Goal: Transaction & Acquisition: Book appointment/travel/reservation

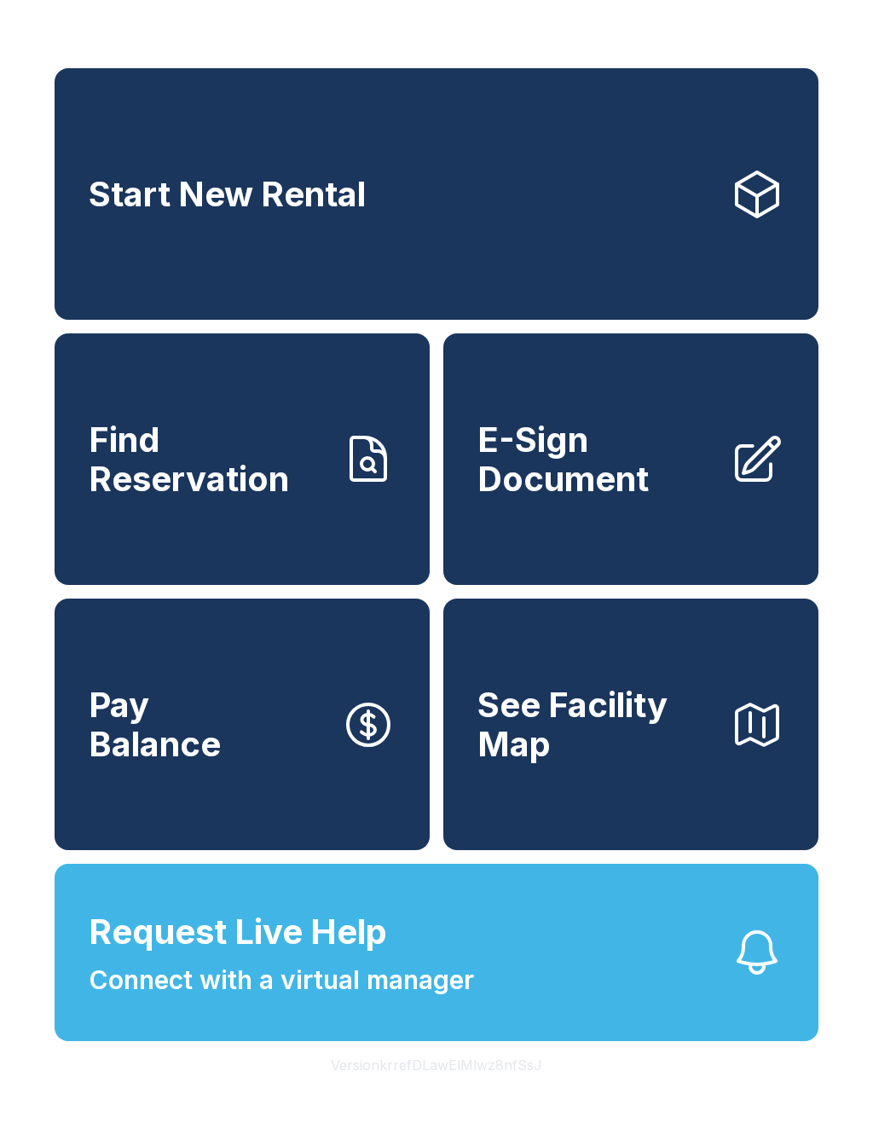
click at [517, 241] on link "Start New Rental" at bounding box center [437, 193] width 764 height 251
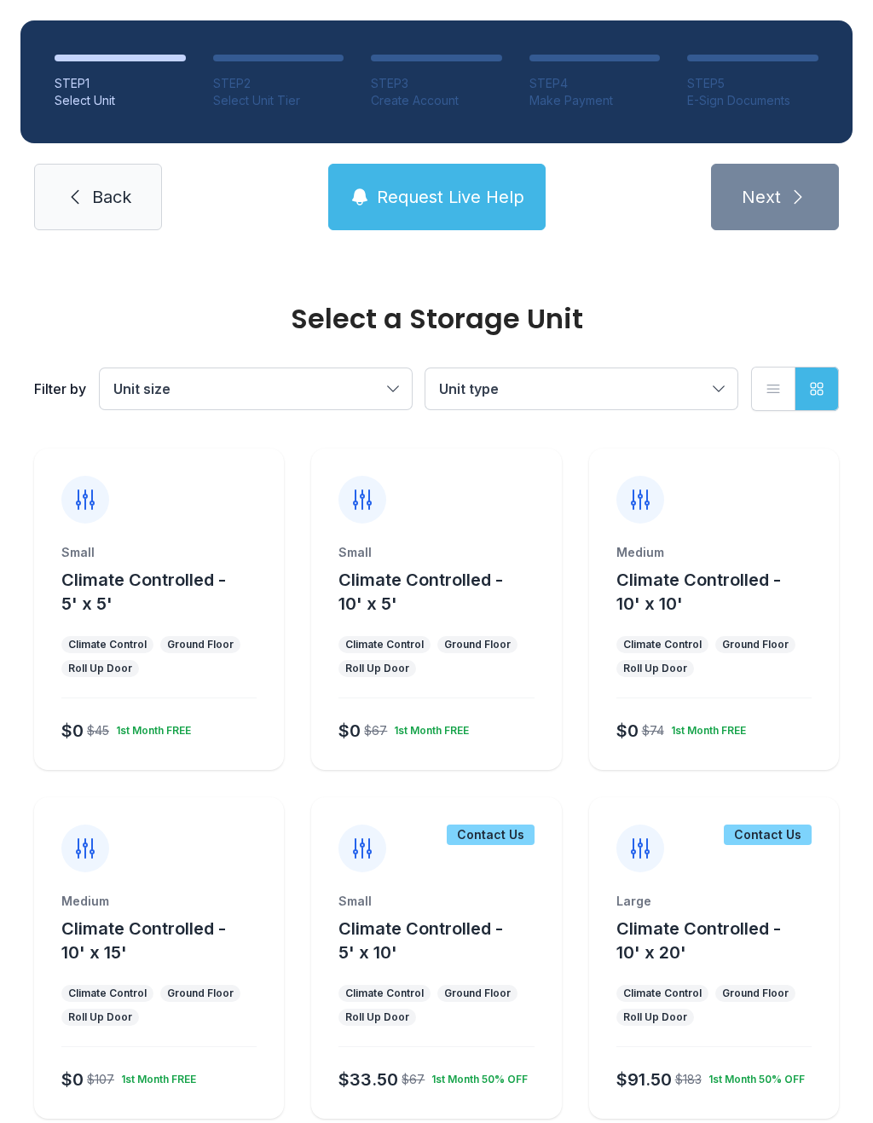
click at [436, 604] on button "Climate Controlled - 10' x 5'" at bounding box center [446, 592] width 216 height 48
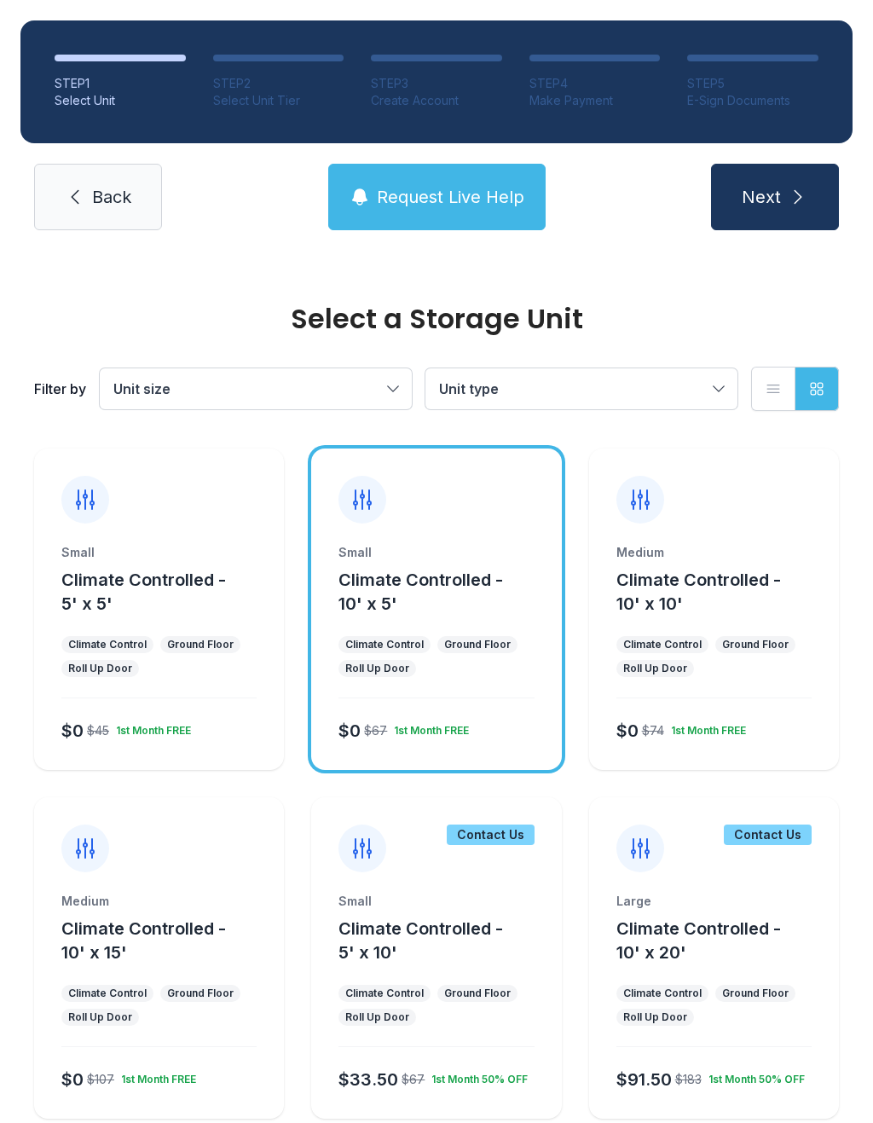
click at [797, 206] on icon "submit" at bounding box center [798, 197] width 20 height 20
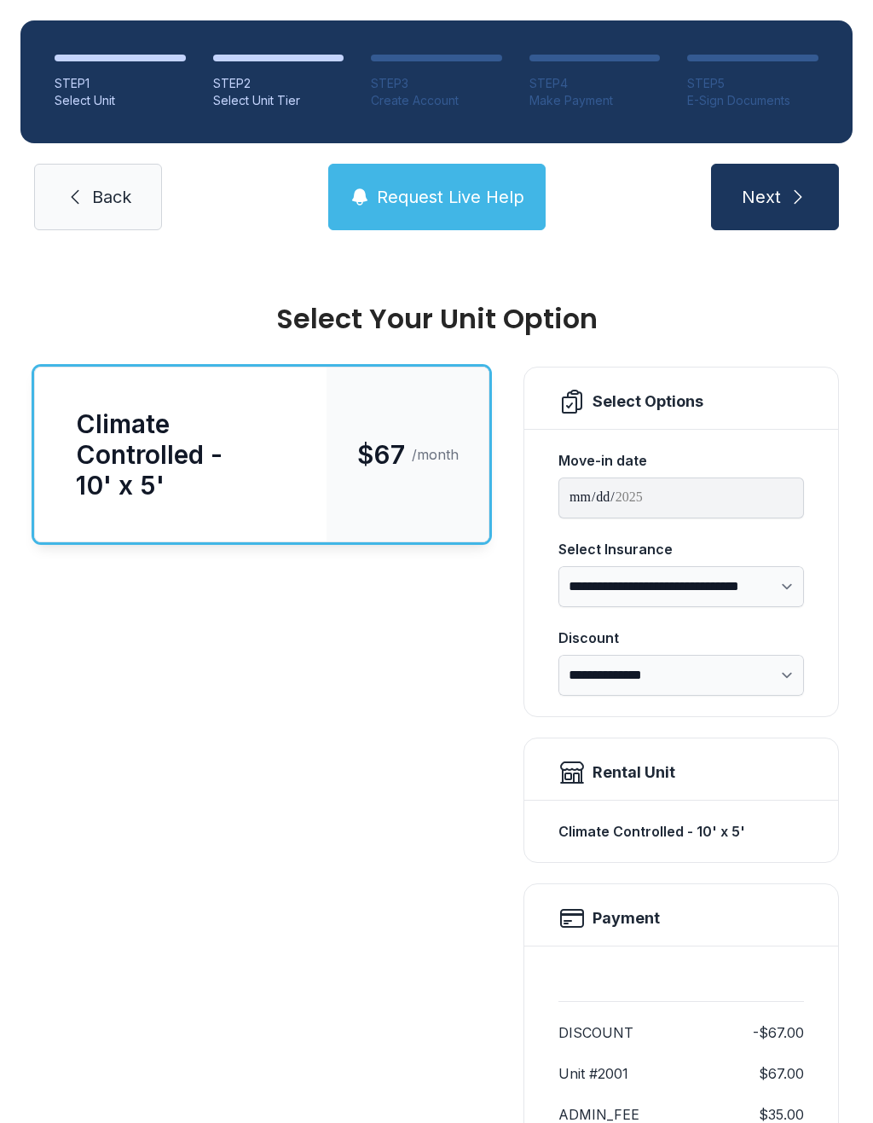
click at [798, 211] on button "Next" at bounding box center [775, 197] width 128 height 66
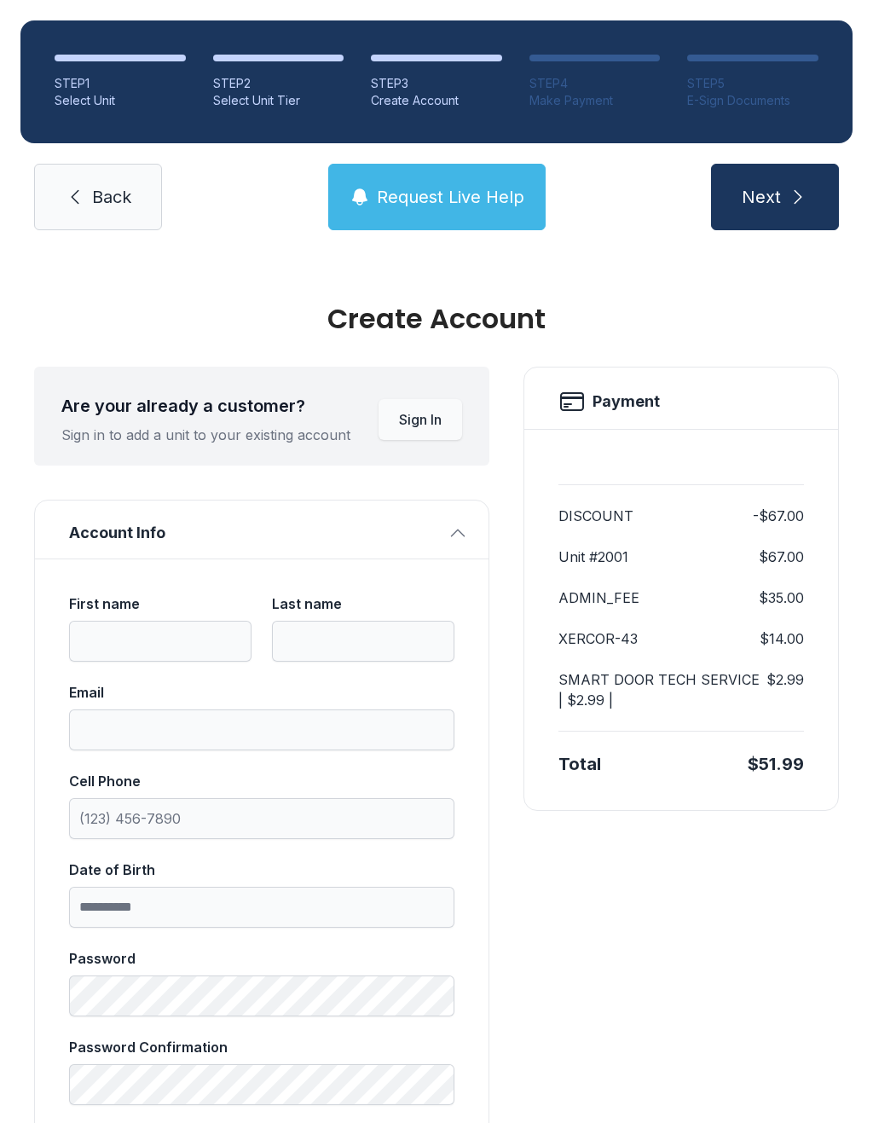
click at [801, 195] on icon "submit" at bounding box center [798, 197] width 20 height 20
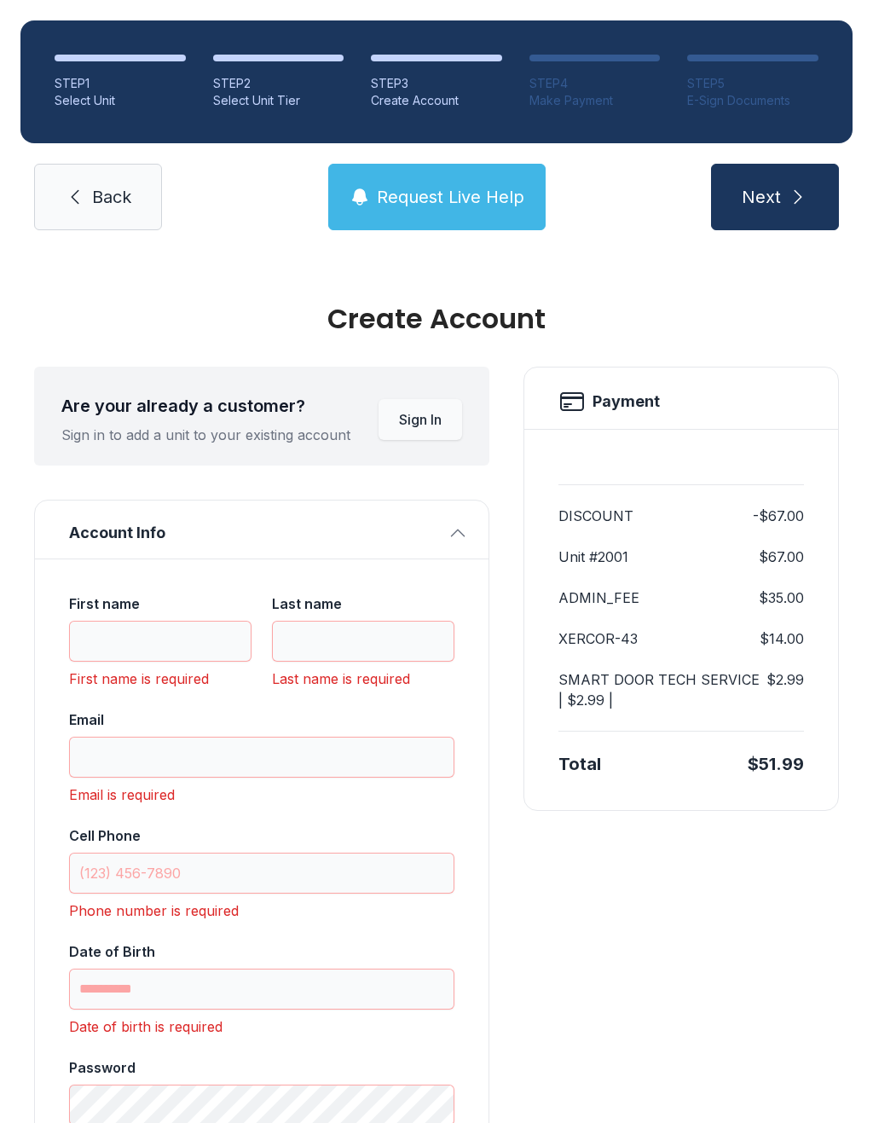
click at [110, 183] on link "Back" at bounding box center [98, 197] width 128 height 66
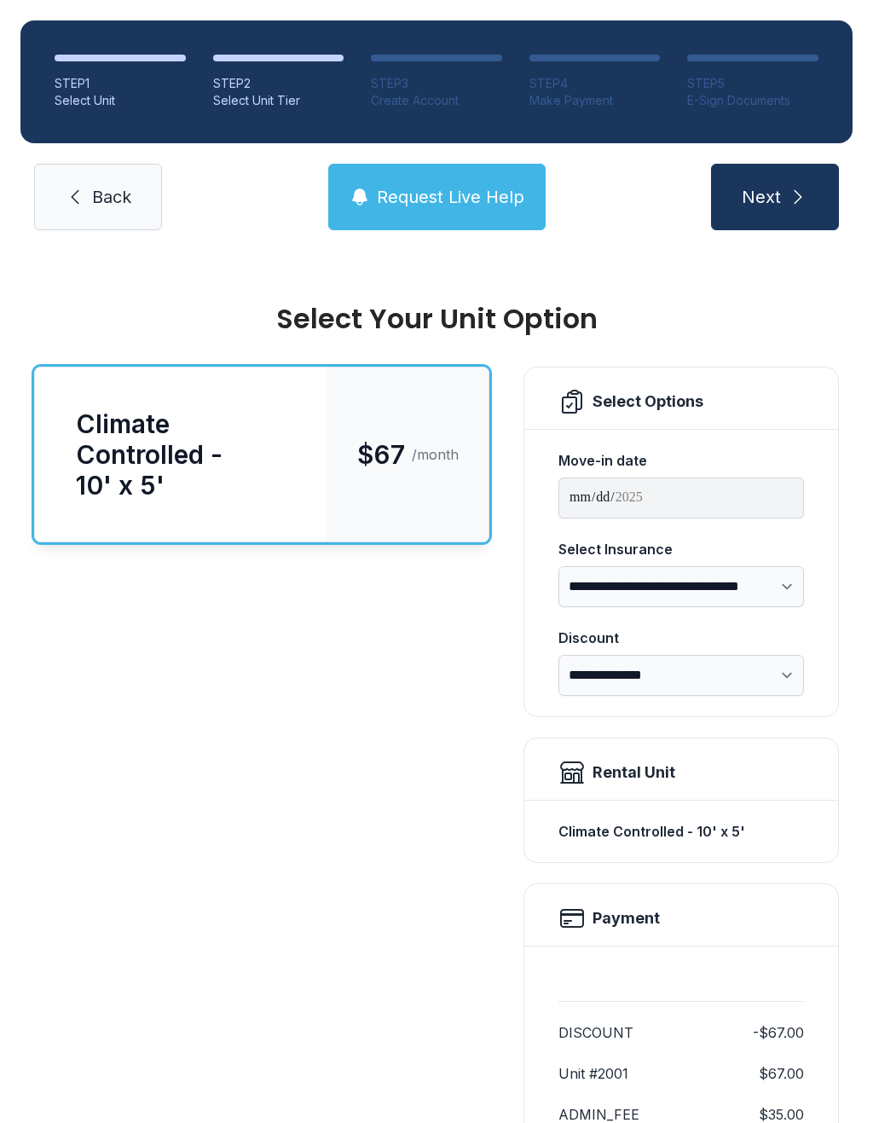
click at [110, 182] on link "Back" at bounding box center [98, 197] width 128 height 66
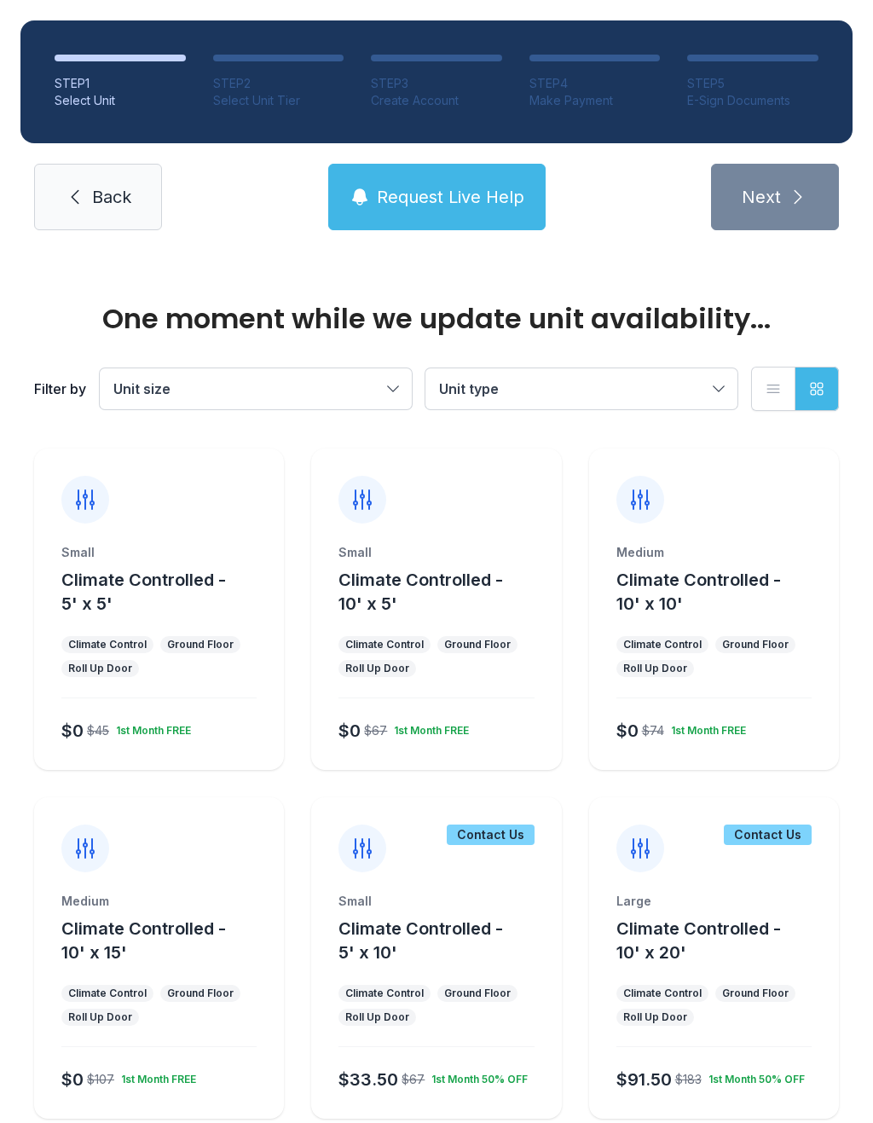
click at [95, 165] on link "Back" at bounding box center [98, 197] width 128 height 66
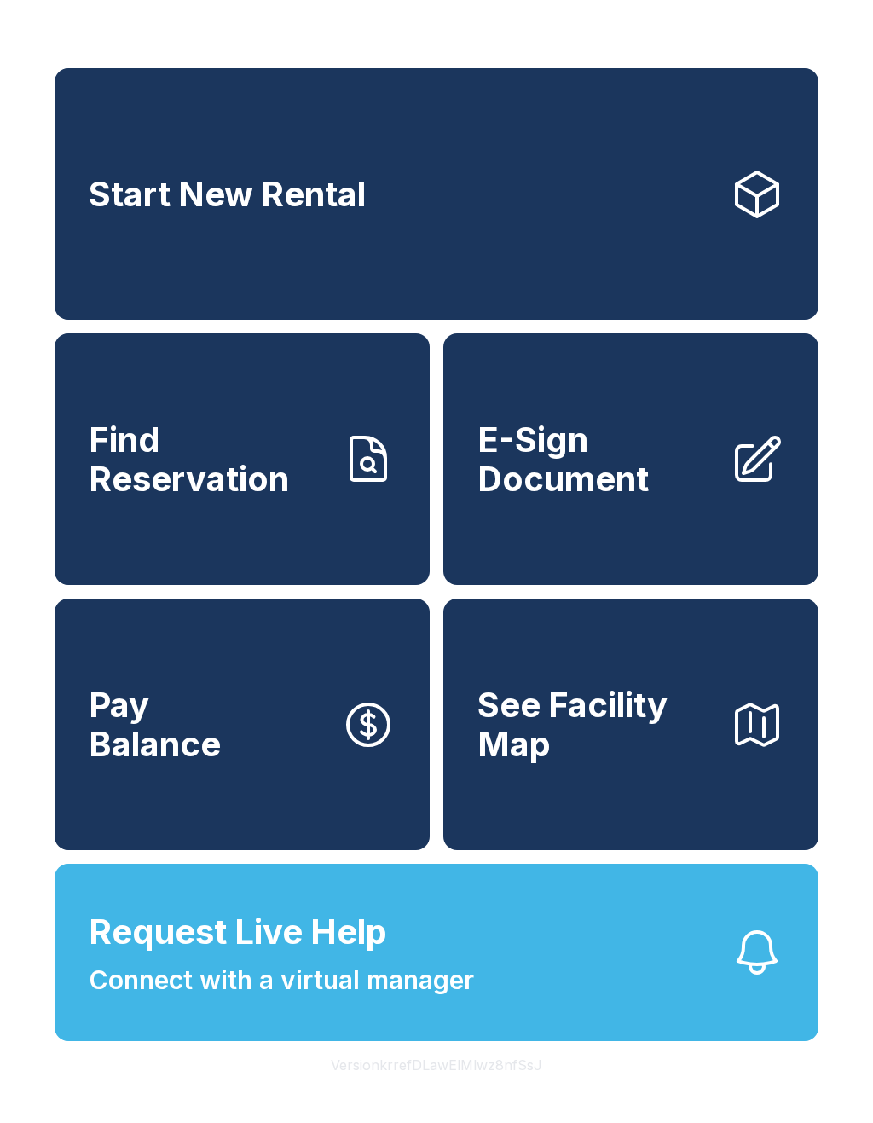
click at [94, 176] on link "Start New Rental" at bounding box center [437, 193] width 764 height 251
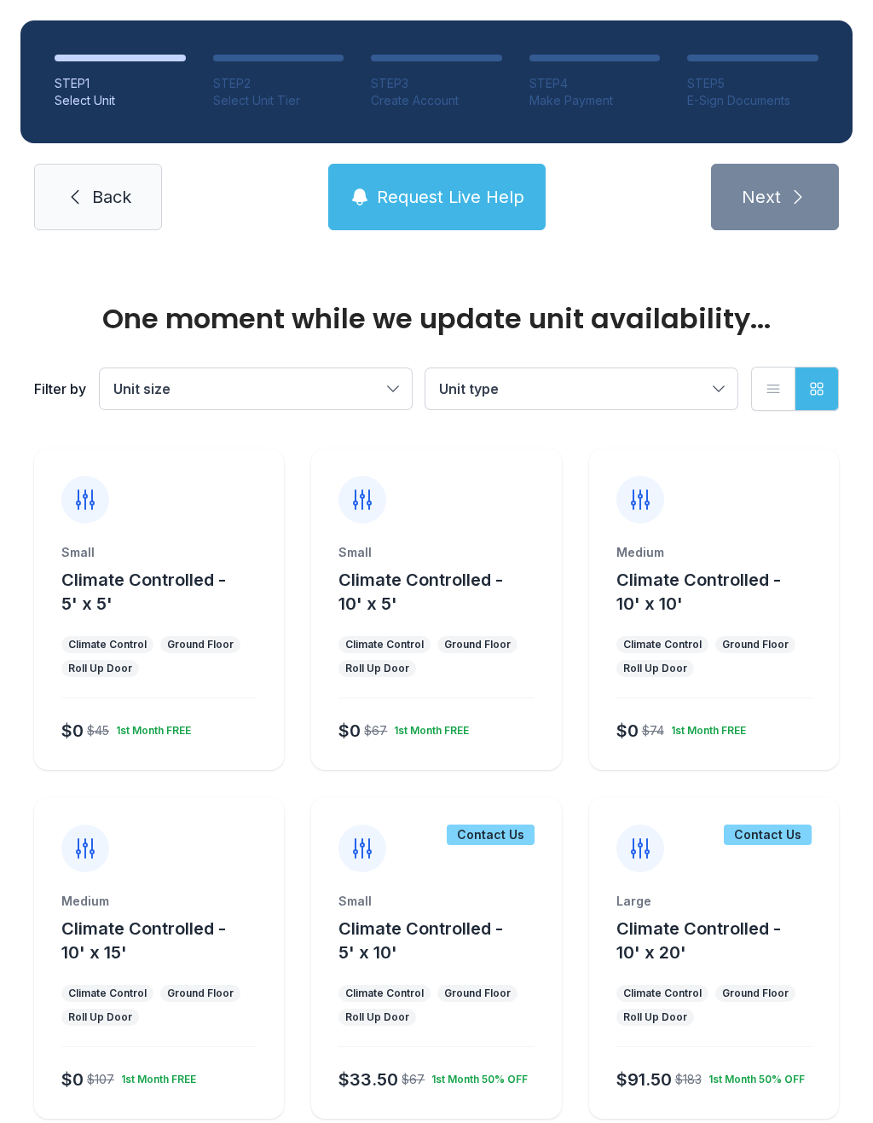
click at [129, 159] on div "STEP 1 Select Unit STEP 2 Select Unit Tier STEP 3 Create Account STEP 4 Make Pa…" at bounding box center [436, 125] width 873 height 251
click at [135, 197] on link "Back" at bounding box center [98, 197] width 128 height 66
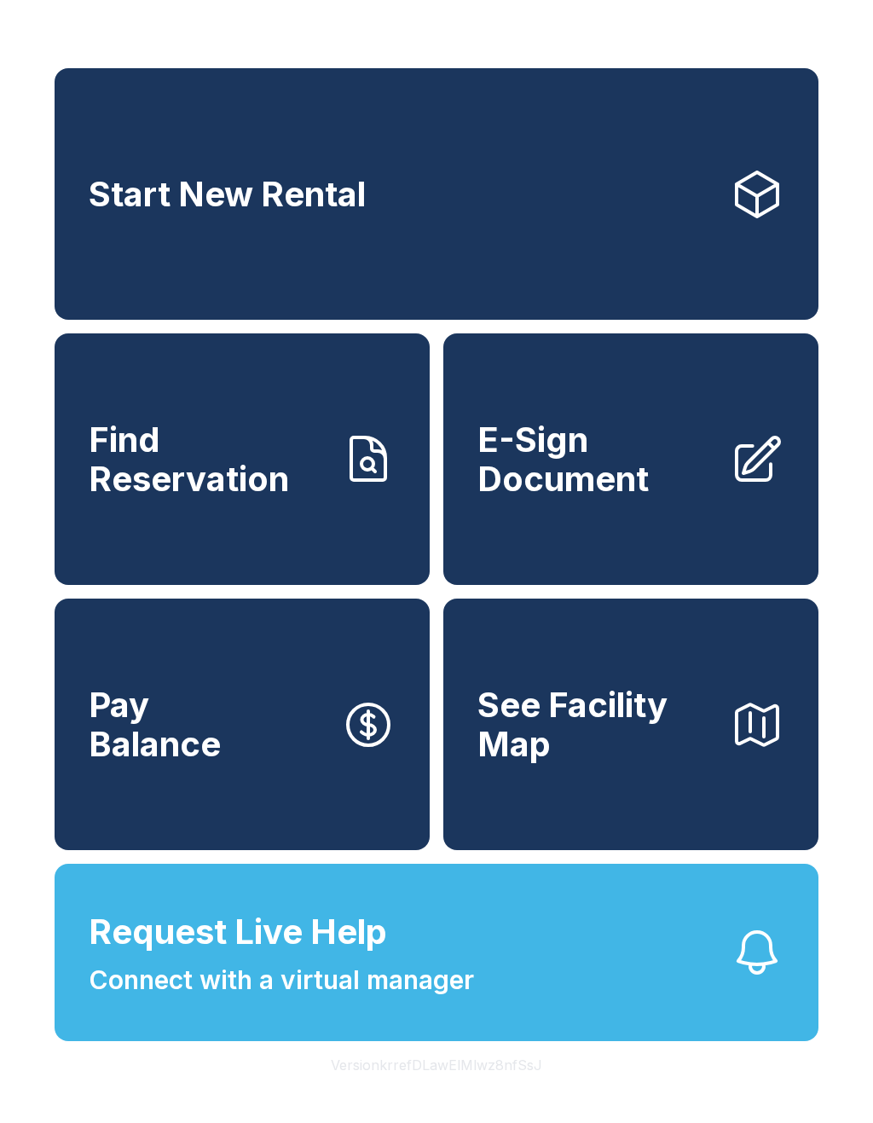
click at [455, 953] on span "Request Live Help Connect with a virtual manager" at bounding box center [281, 952] width 385 height 93
click at [719, 1013] on button "Request Live Help Connect with a virtual manager" at bounding box center [437, 951] width 764 height 177
click at [838, 74] on div "Start New Rental Find Reservation E-Sign Document Pay Balance See Facility Map …" at bounding box center [436, 561] width 873 height 1123
click at [763, 632] on button "See Facility Map" at bounding box center [630, 723] width 375 height 251
